Goal: Check status: Check status

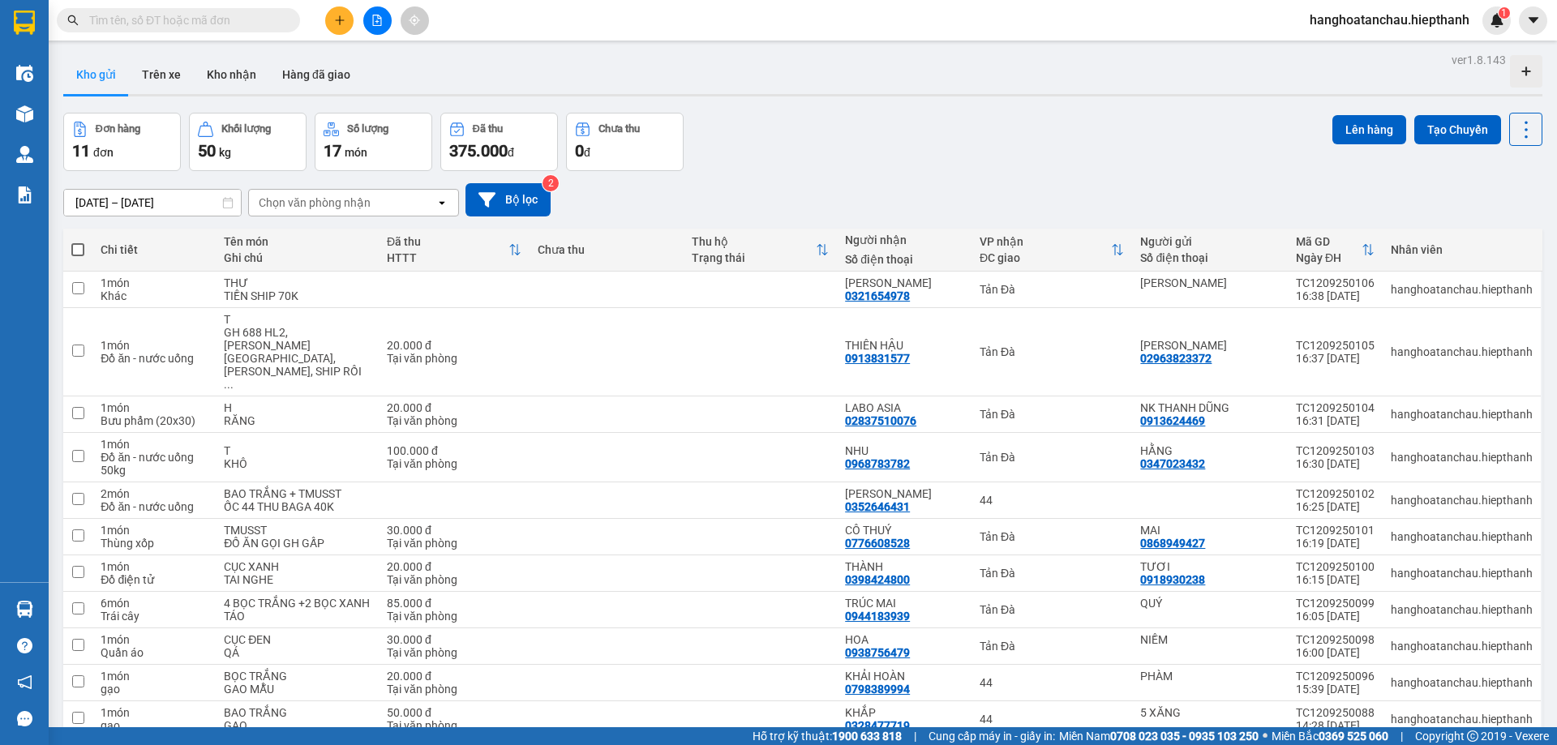
click at [170, 16] on input "text" at bounding box center [184, 20] width 191 height 18
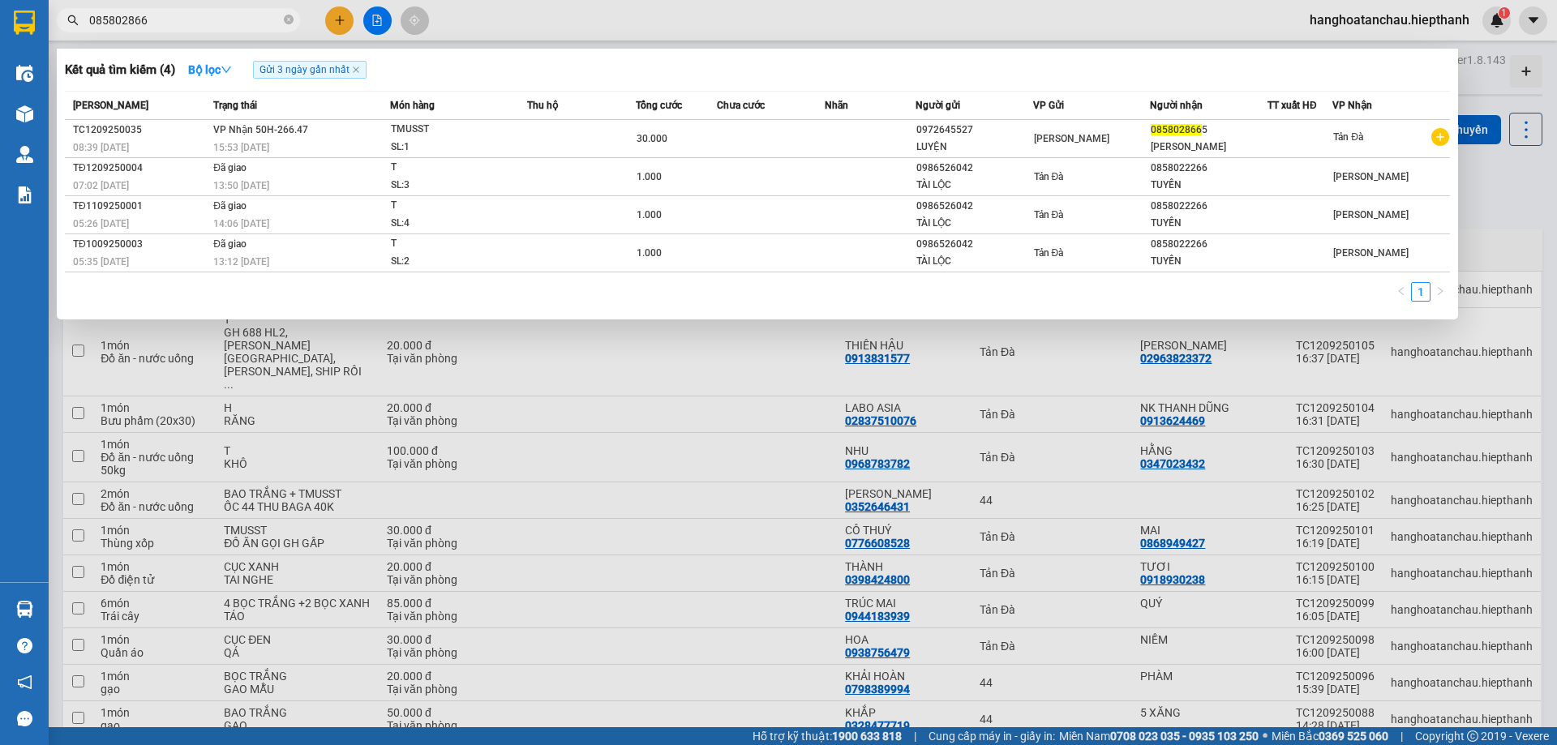
type input "0858028665"
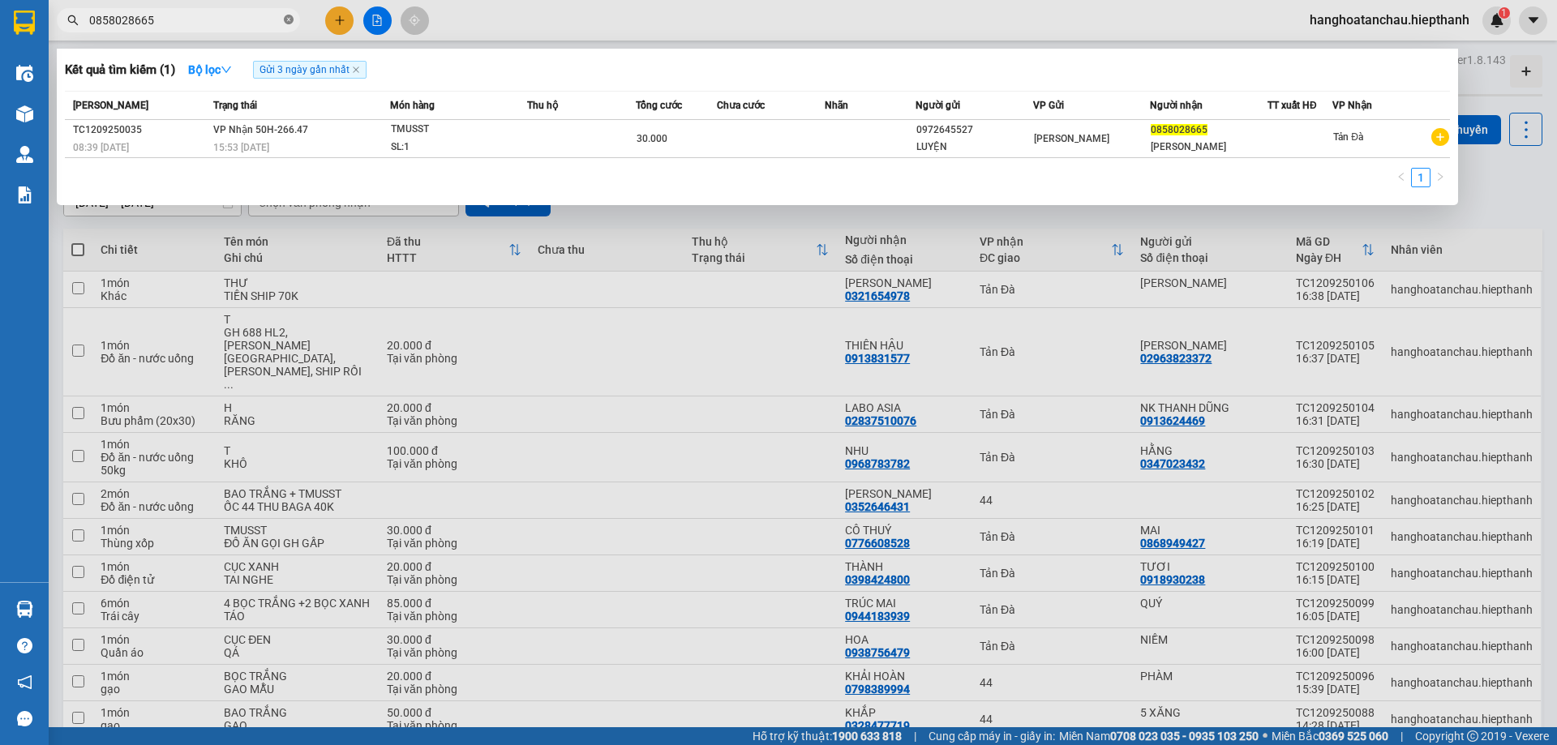
click at [292, 20] on icon "close-circle" at bounding box center [289, 20] width 10 height 10
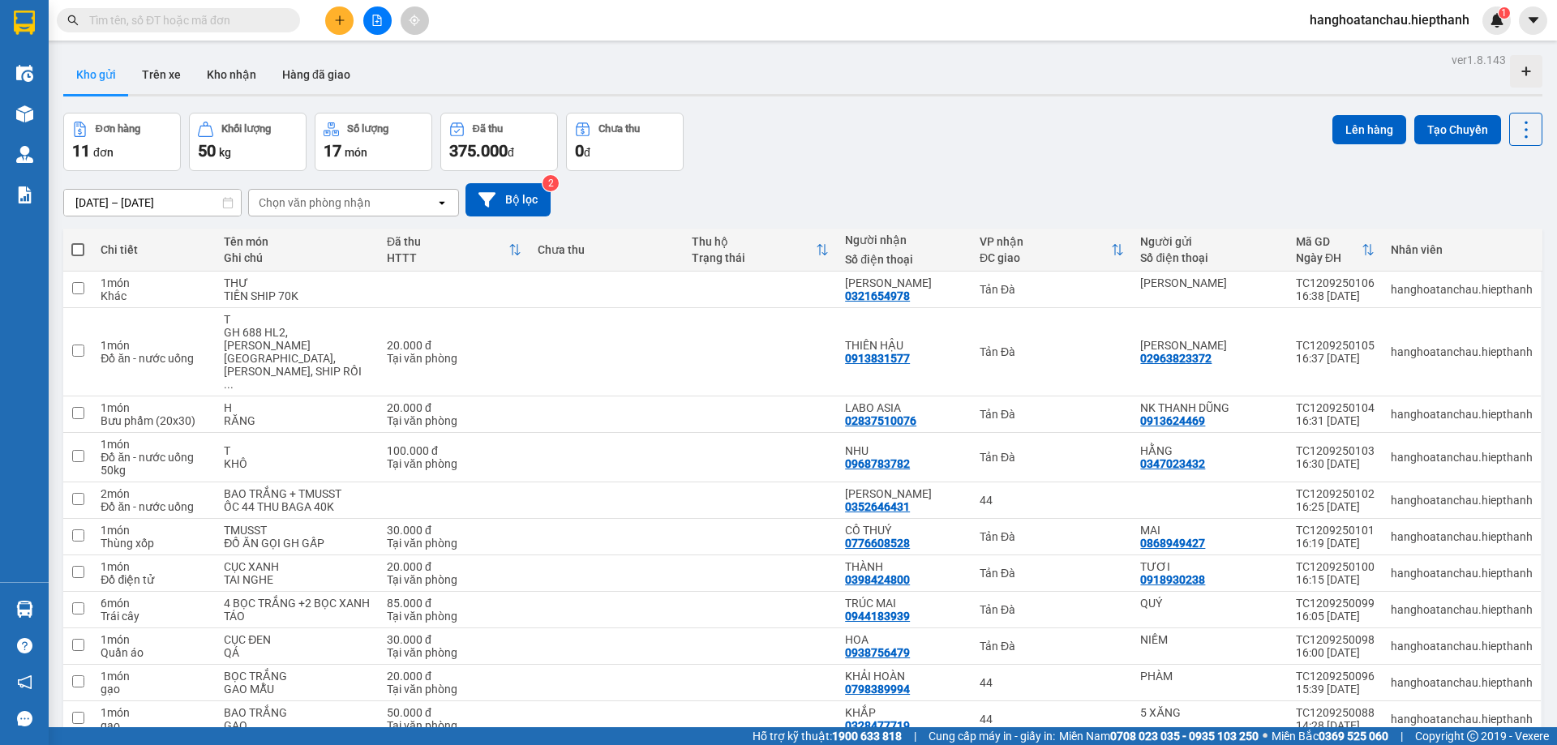
click at [861, 139] on div "Đơn hàng 11 đơn [PERSON_NAME] 50 kg Số [PERSON_NAME] 17 món Đã thu 375.000 [PER…" at bounding box center [802, 142] width 1479 height 58
click at [886, 152] on div "Đơn hàng 11 đơn [PERSON_NAME] 50 kg Số [PERSON_NAME] 17 món Đã thu 375.000 [PER…" at bounding box center [802, 142] width 1479 height 58
click at [229, 24] on input "text" at bounding box center [184, 20] width 191 height 18
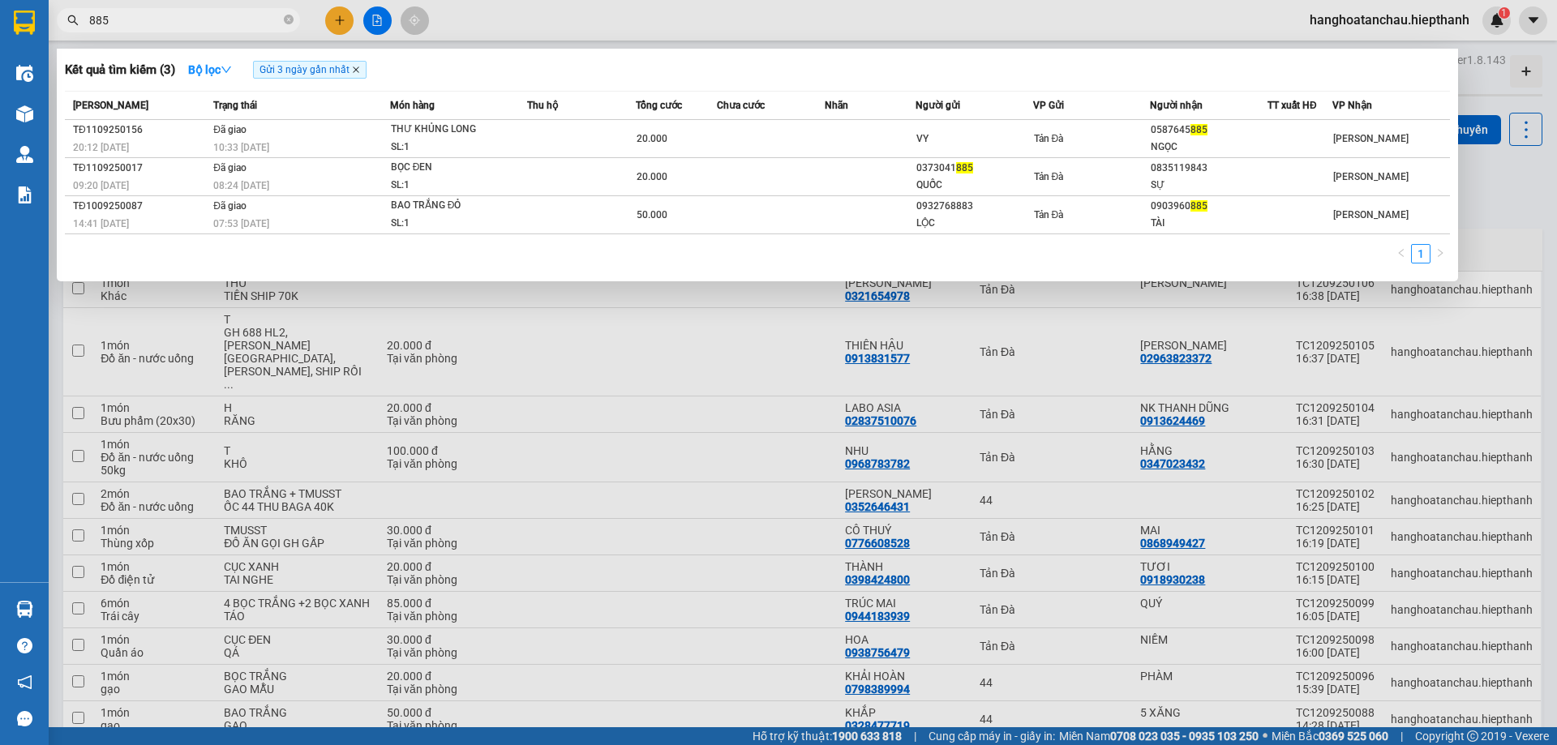
type input "885"
click at [359, 70] on icon "close" at bounding box center [356, 70] width 8 height 8
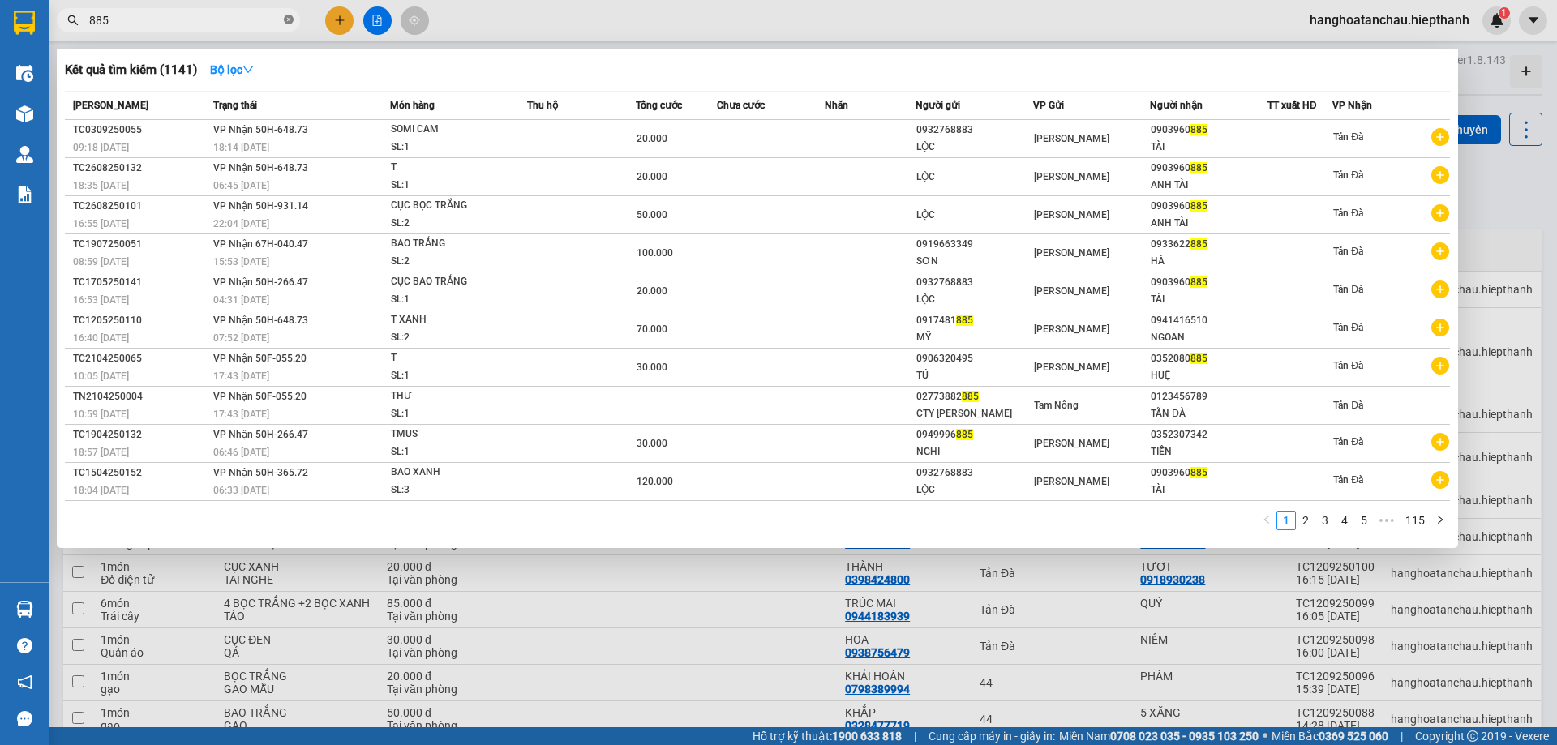
click at [287, 21] on icon "close-circle" at bounding box center [289, 20] width 10 height 10
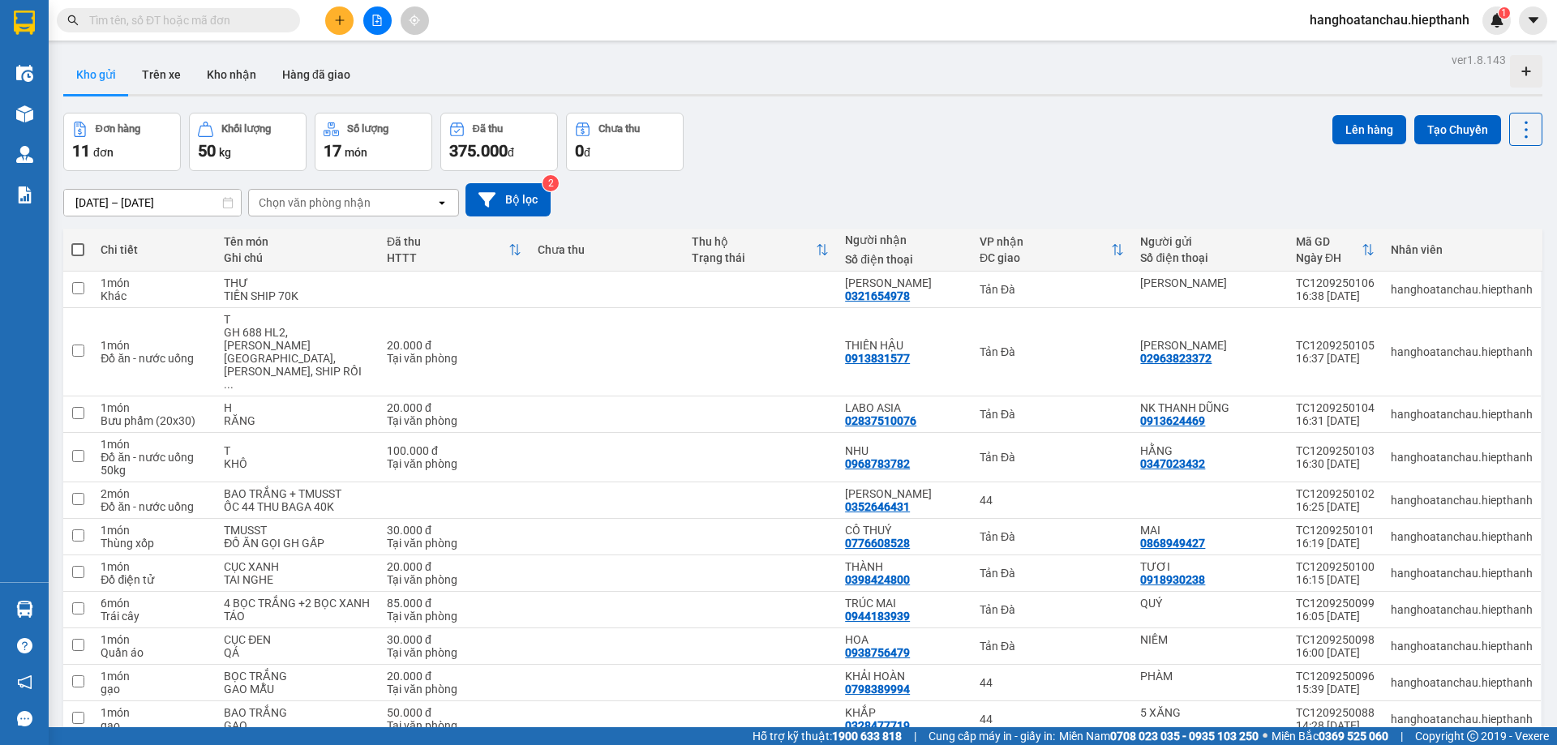
click at [818, 163] on div "Đơn hàng 11 đơn [PERSON_NAME] 50 kg Số [PERSON_NAME] 17 món Đã thu 375.000 [PER…" at bounding box center [802, 142] width 1479 height 58
click at [278, 18] on input "text" at bounding box center [184, 20] width 191 height 18
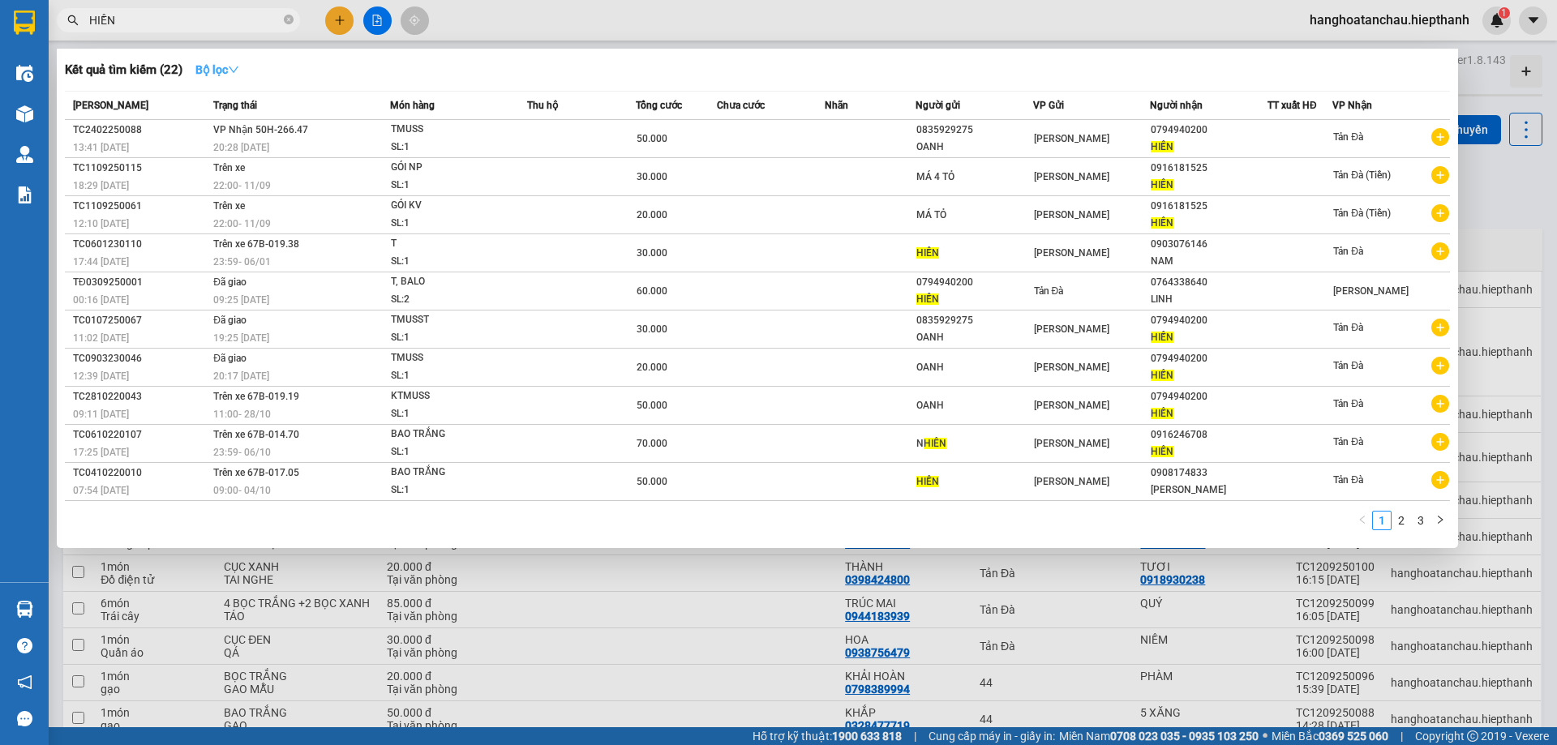
type input "HIỀN"
click at [230, 74] on strong "Bộ lọc" at bounding box center [217, 69] width 44 height 13
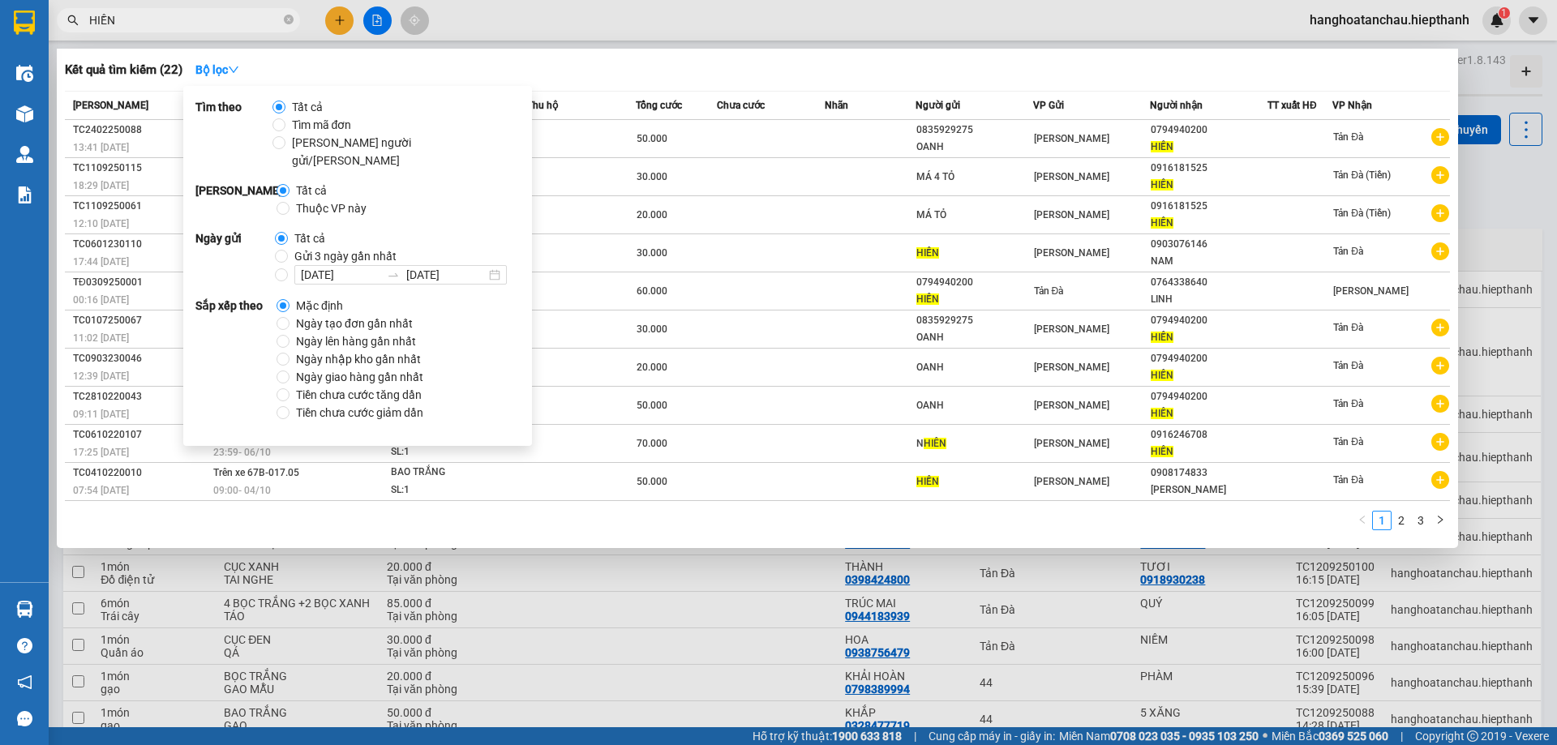
click at [288, 247] on span "Gửi 3 ngày gần nhất" at bounding box center [345, 256] width 115 height 18
click at [286, 250] on input "Gửi 3 ngày gần nhất" at bounding box center [281, 256] width 13 height 13
radio input "true"
radio input "false"
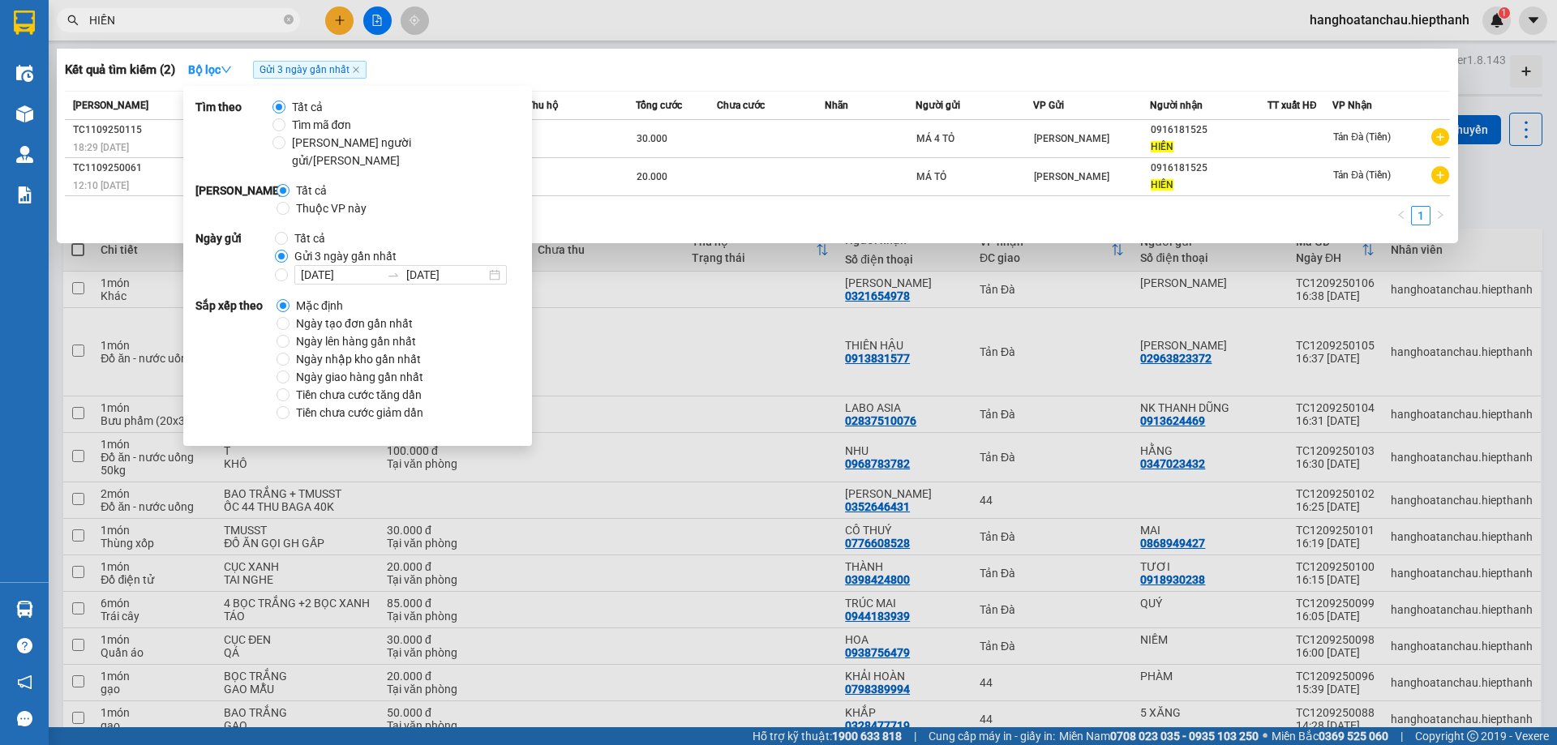
click at [695, 68] on div "Kết quả tìm kiếm ( 2 ) Bộ lọc Gửi 3 ngày gần nhất" at bounding box center [757, 70] width 1385 height 26
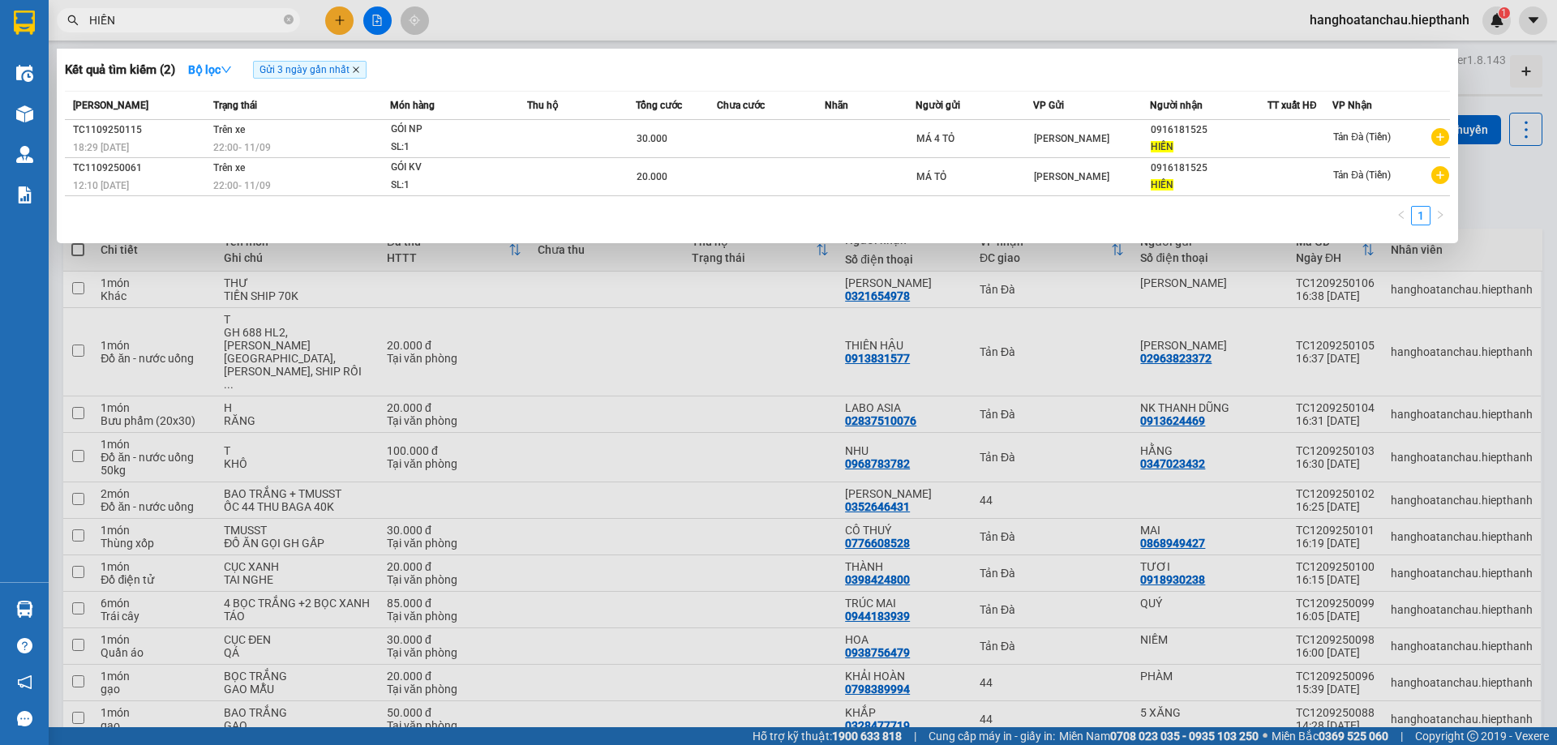
click at [360, 70] on icon "close" at bounding box center [356, 70] width 8 height 8
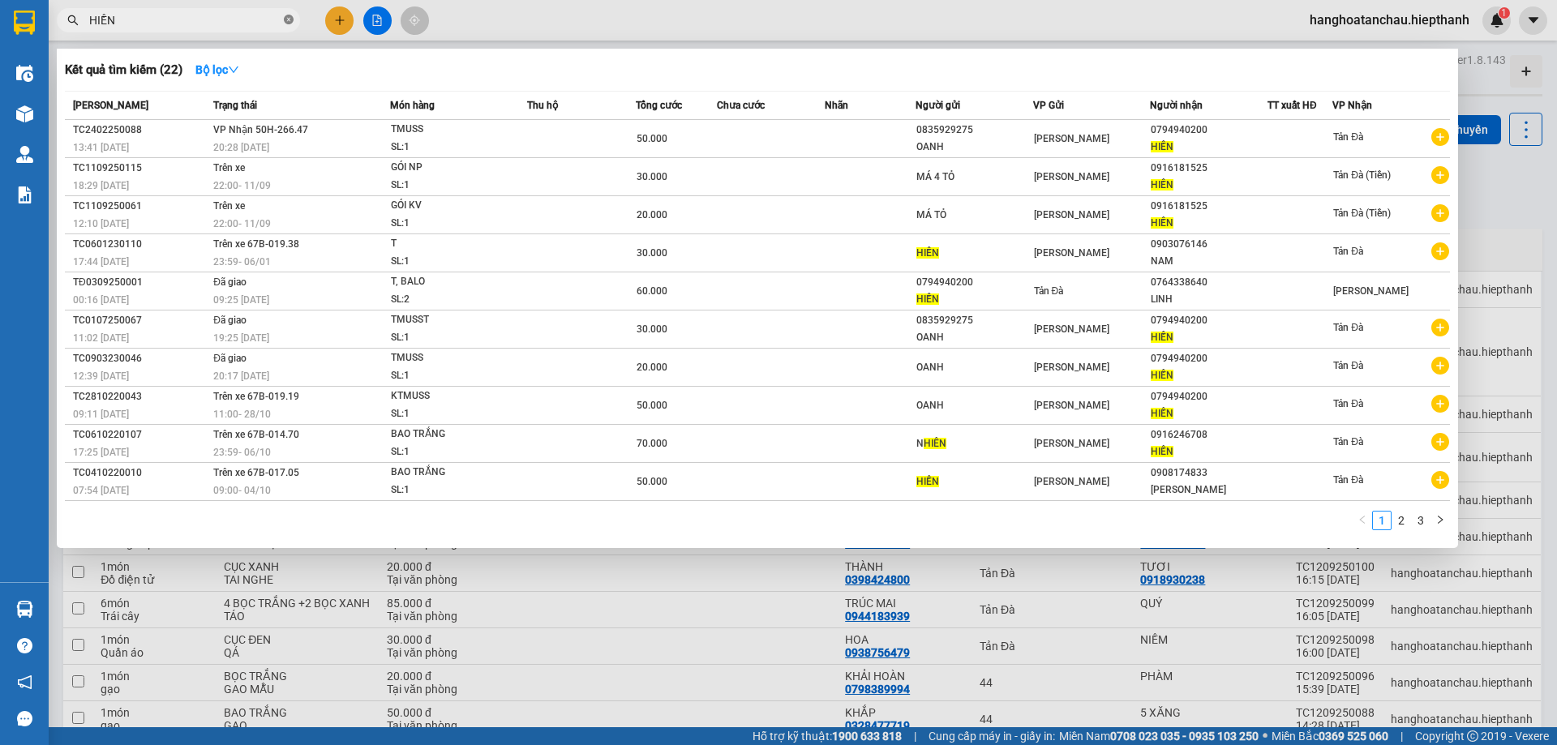
click at [289, 20] on icon "close-circle" at bounding box center [289, 20] width 10 height 10
type input "THU"
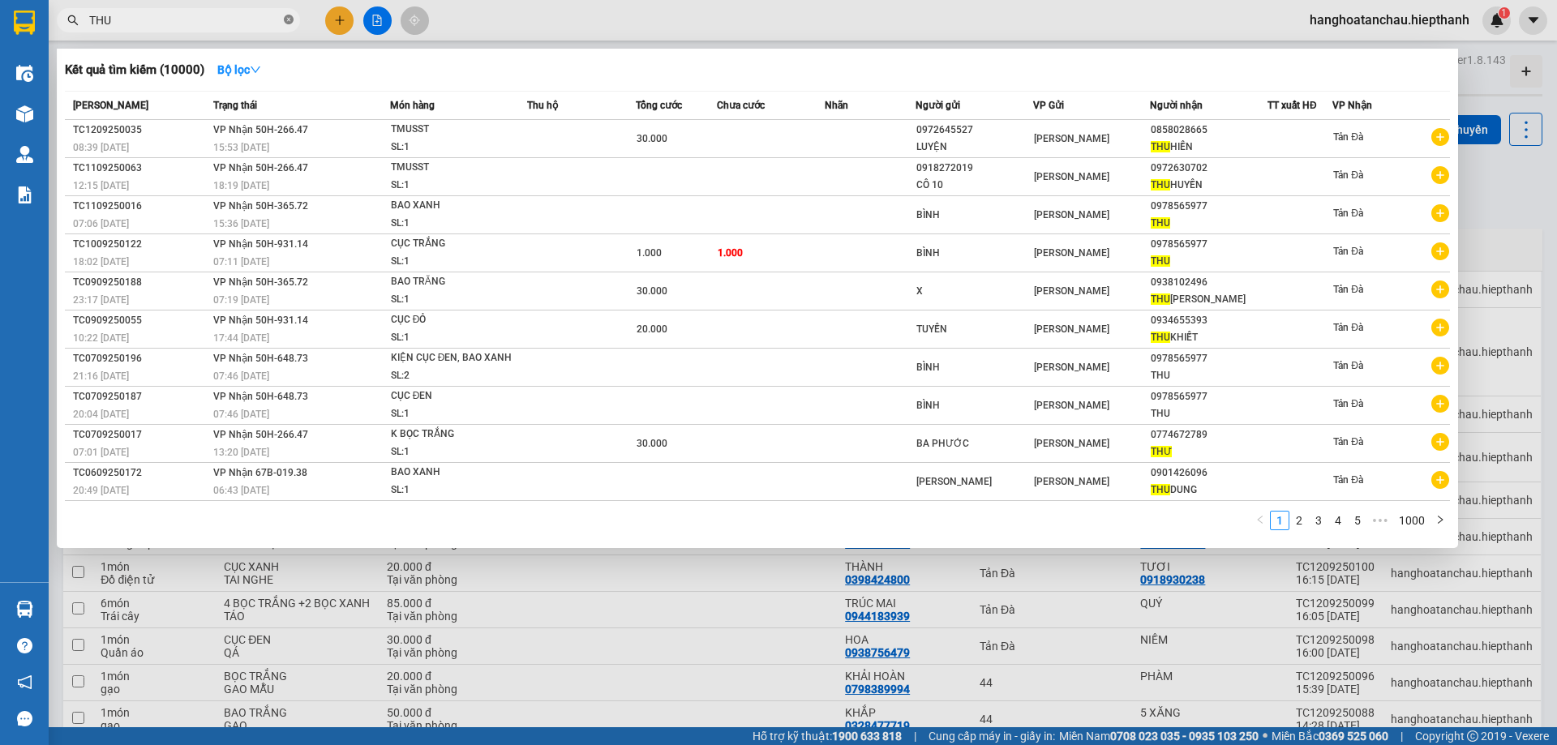
click at [292, 19] on icon "close-circle" at bounding box center [289, 20] width 10 height 10
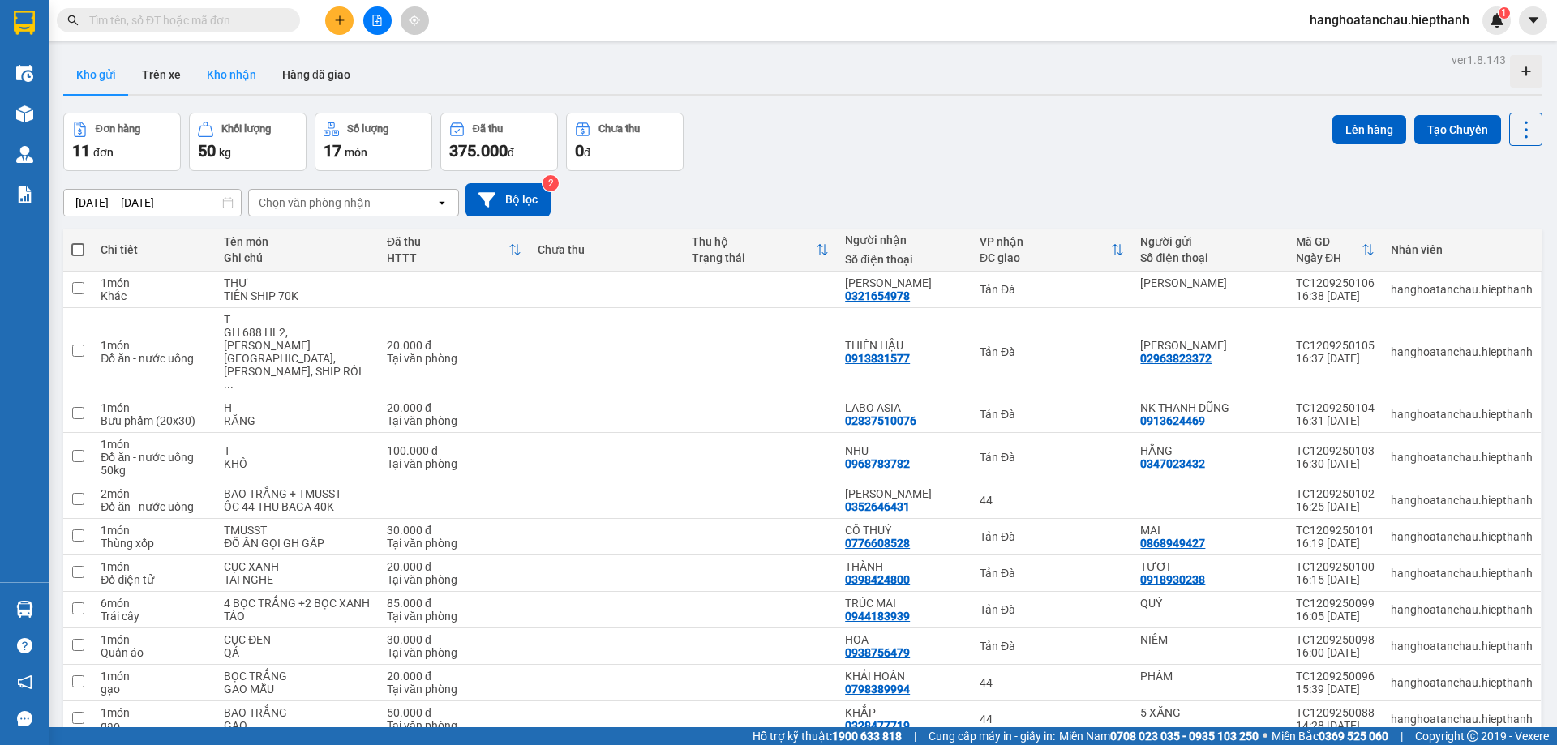
click at [216, 76] on button "Kho nhận" at bounding box center [231, 74] width 75 height 39
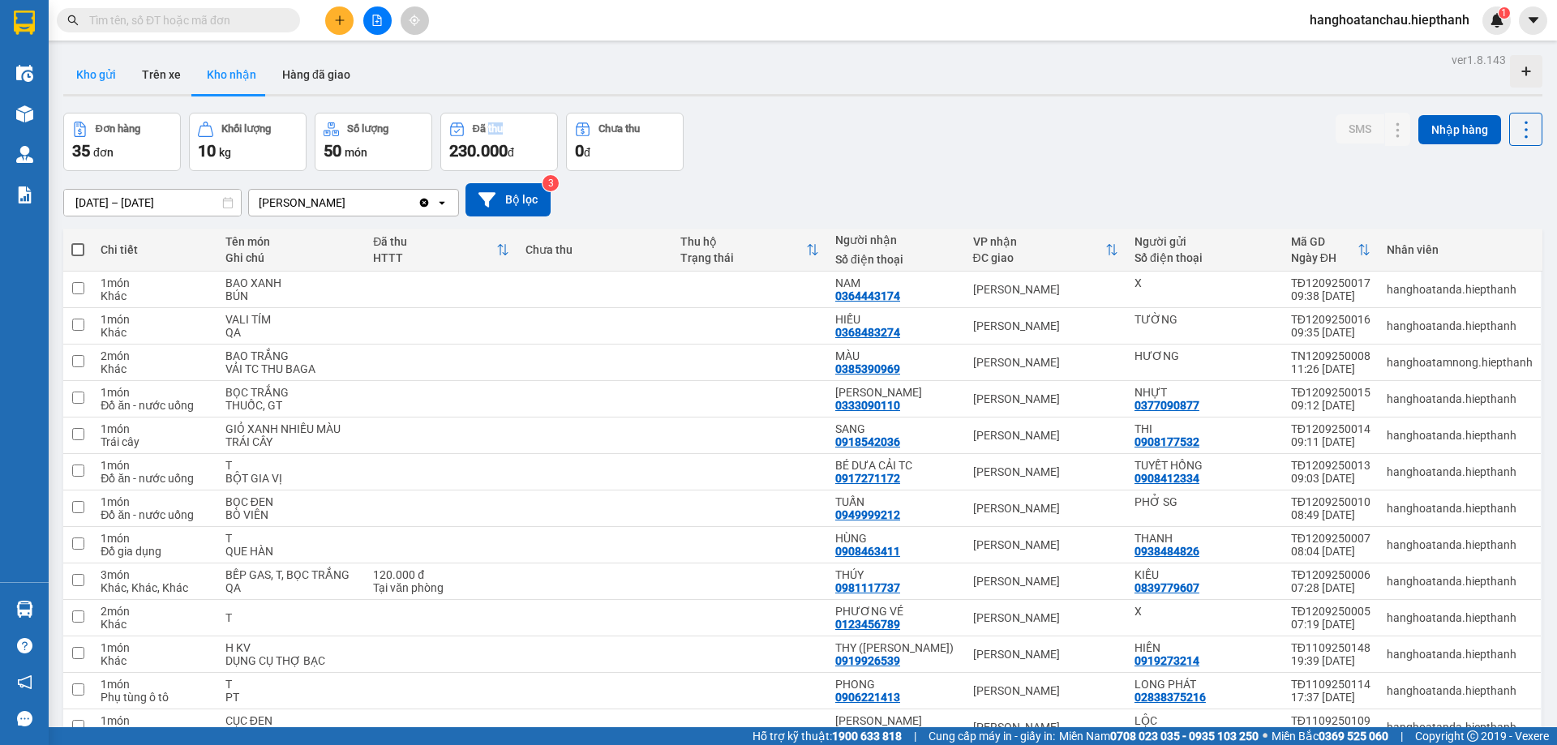
click at [109, 73] on button "Kho gửi" at bounding box center [96, 74] width 66 height 39
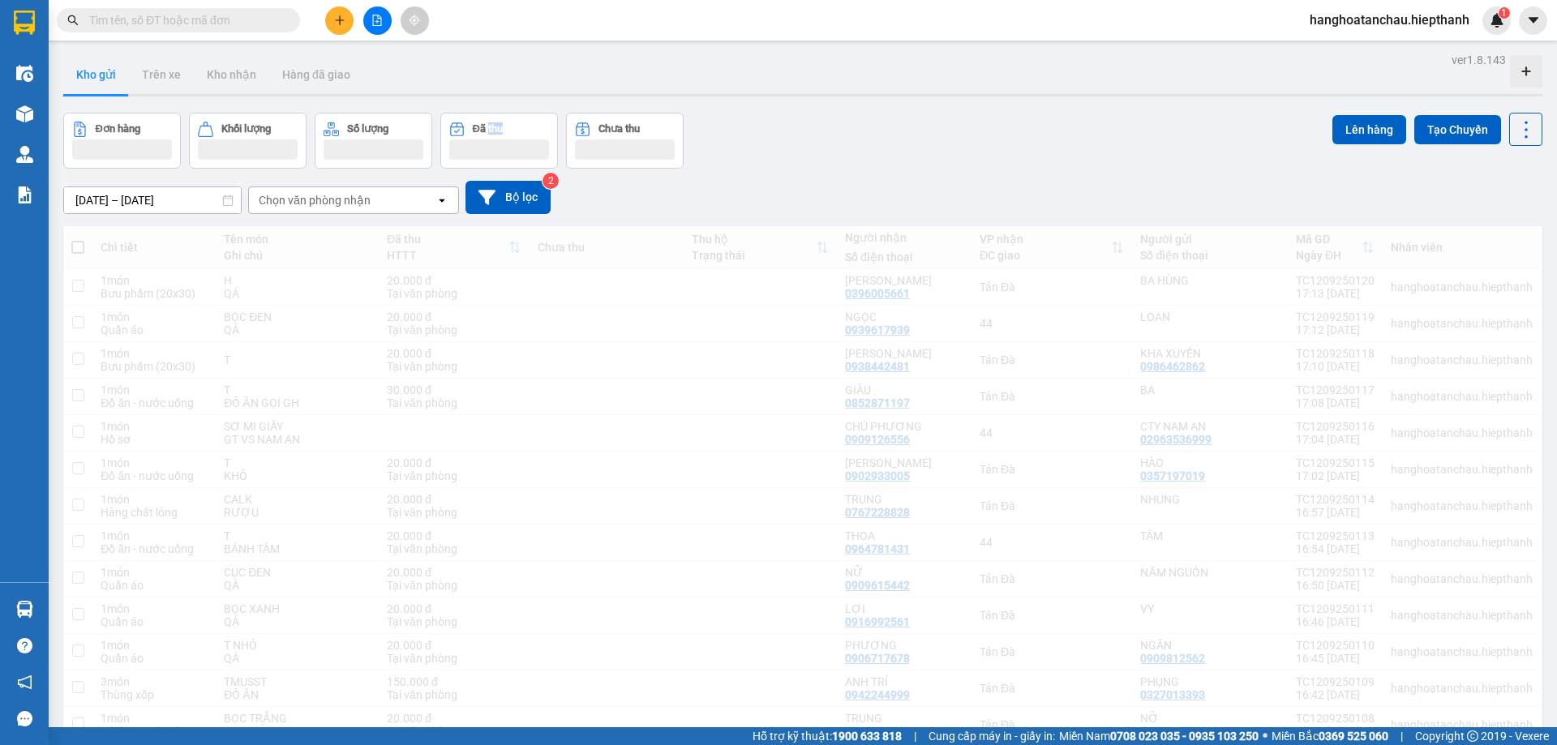
click at [195, 23] on input "text" at bounding box center [184, 20] width 191 height 18
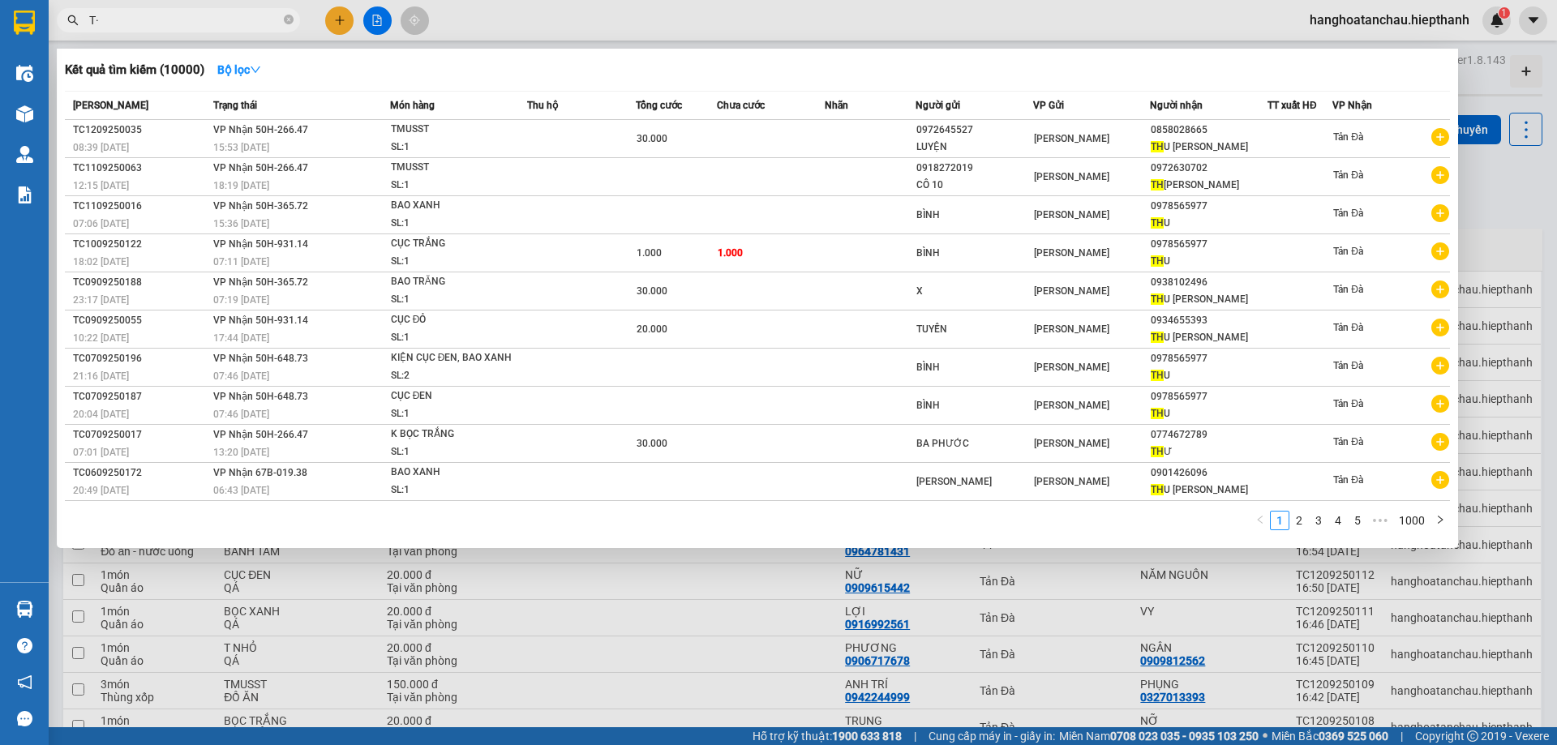
type input "T"
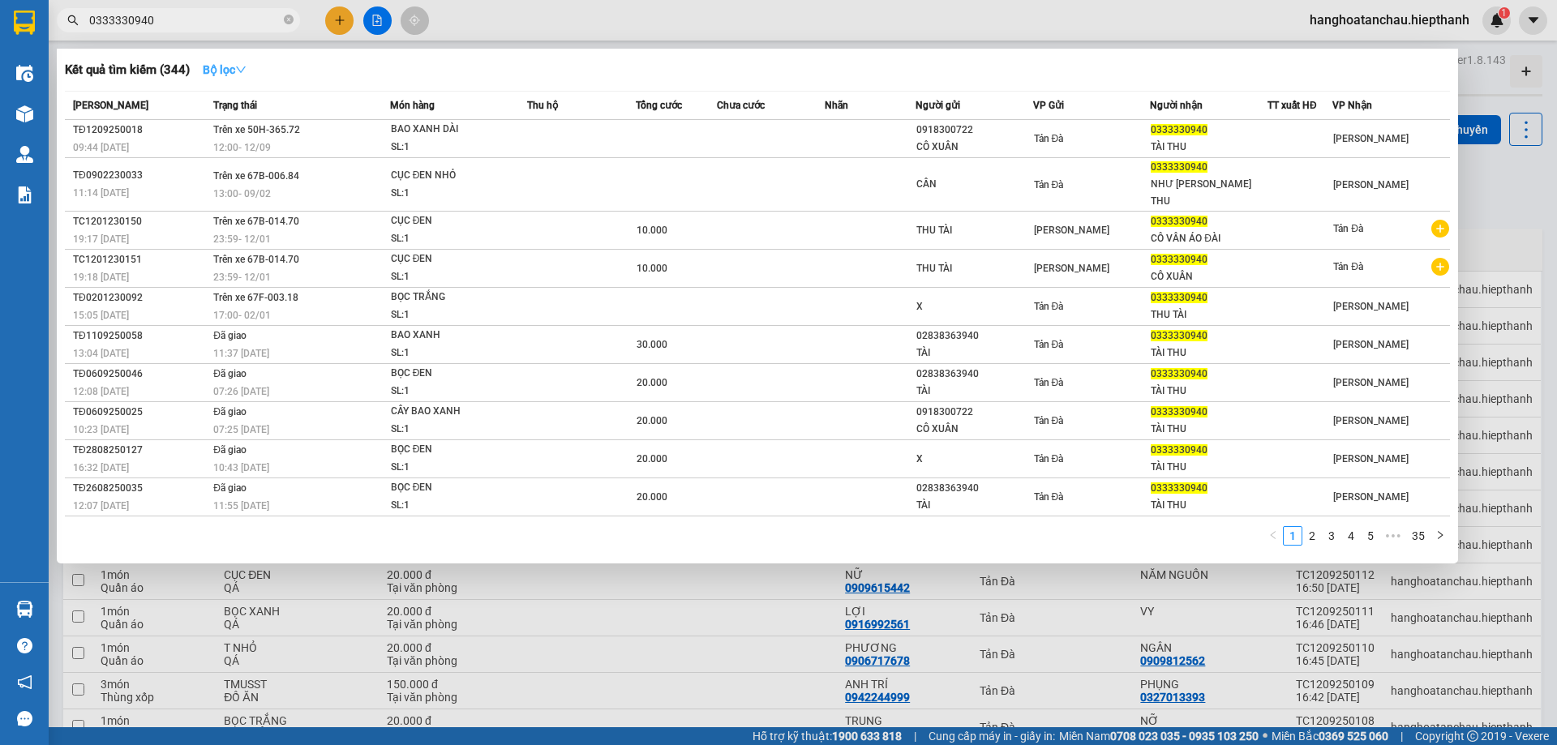
type input "0333330940"
click at [243, 66] on icon "down" at bounding box center [240, 69] width 11 height 11
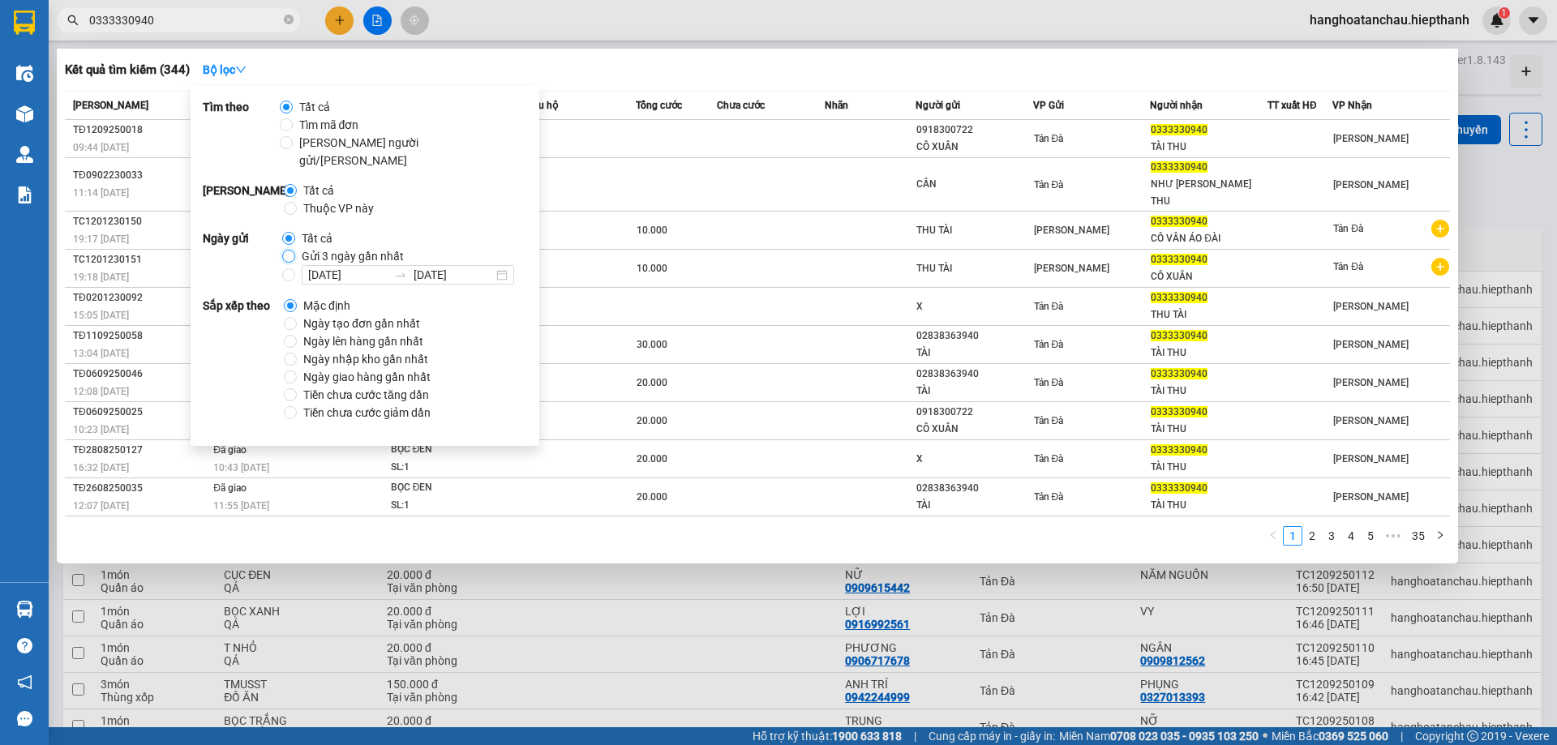
click at [290, 250] on input "Gửi 3 ngày gần nhất" at bounding box center [288, 256] width 13 height 13
radio input "true"
radio input "false"
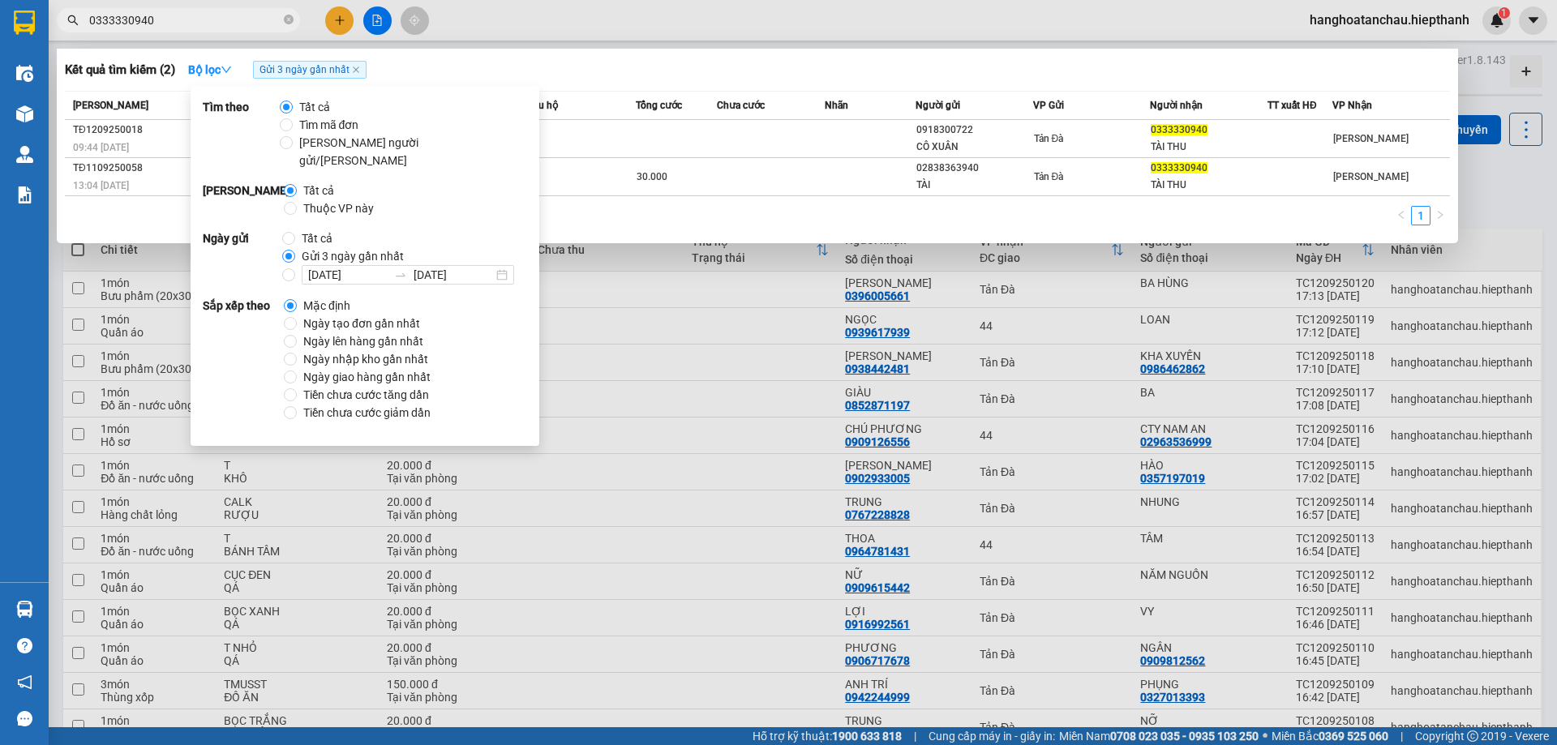
click at [595, 72] on div "Kết quả tìm kiếm ( 2 ) Bộ lọc Gửi 3 ngày gần nhất" at bounding box center [757, 70] width 1385 height 26
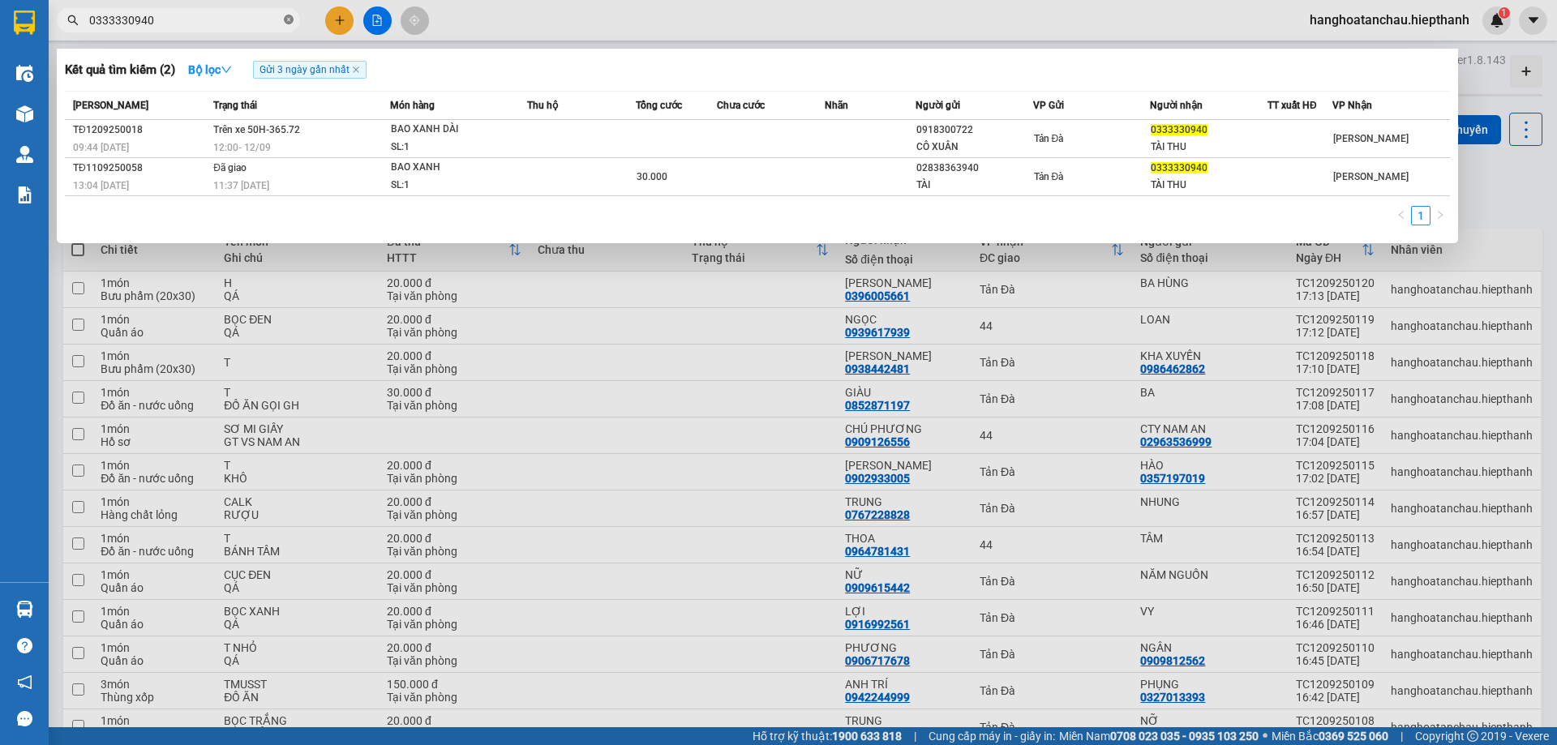
click at [290, 20] on icon "close-circle" at bounding box center [289, 20] width 10 height 10
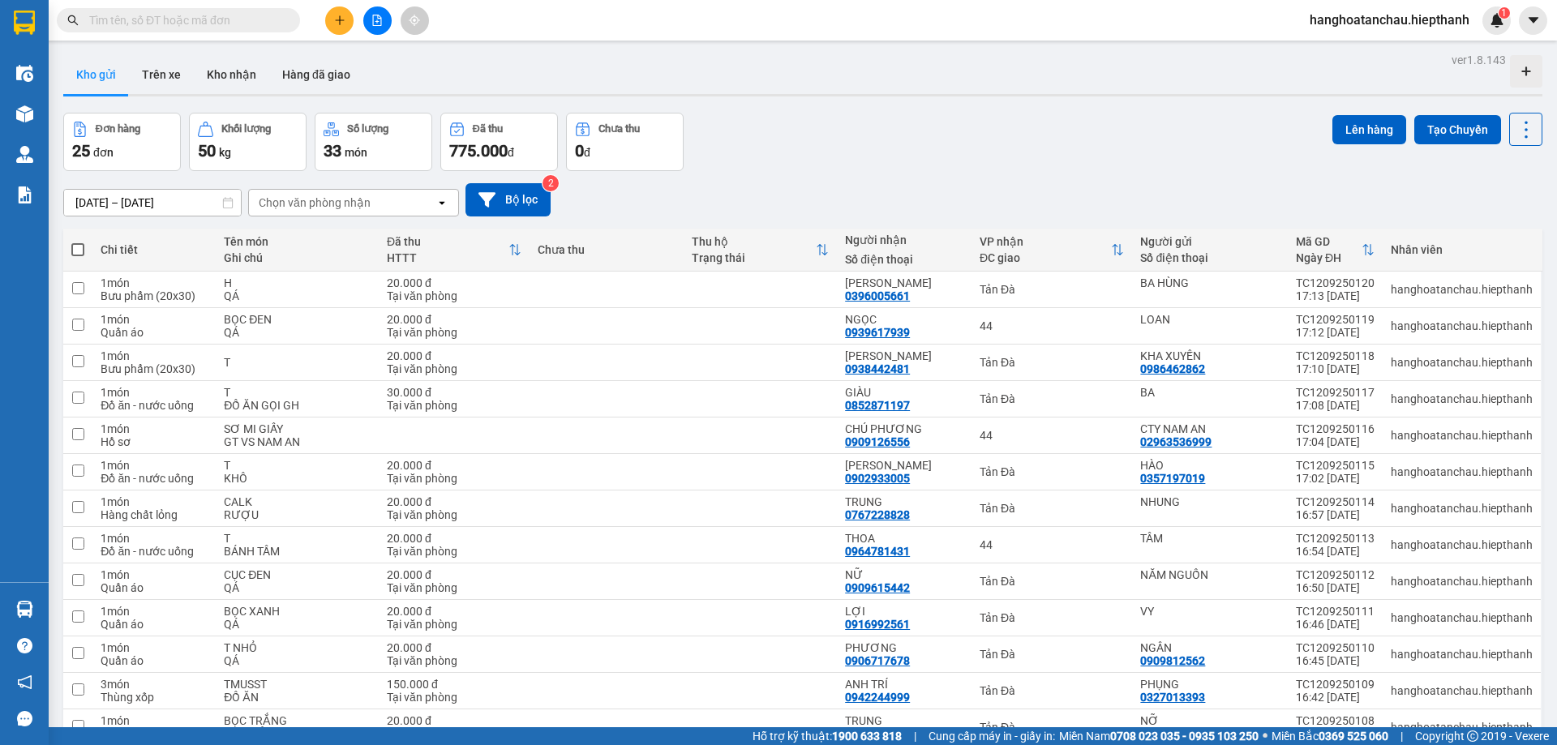
click at [933, 195] on div "[DATE] – [DATE] Press the down arrow key to interact with the calendar and sele…" at bounding box center [802, 199] width 1479 height 33
